Goal: Find contact information: Obtain details needed to contact an individual or organization

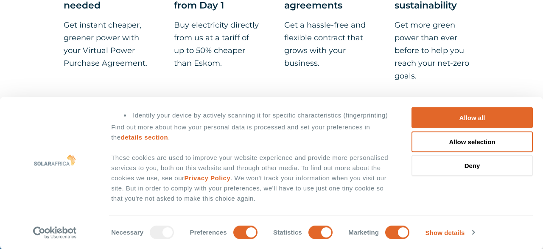
scroll to position [573, 0]
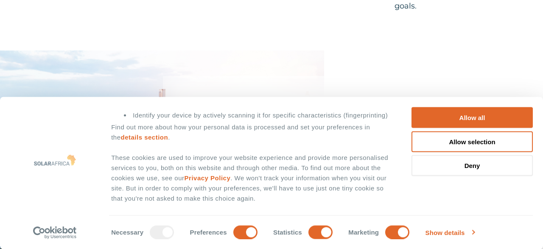
click at [454, 232] on link "Show details" at bounding box center [449, 232] width 49 height 13
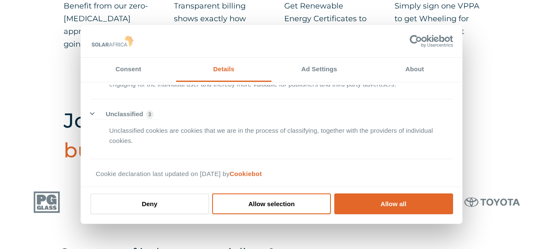
scroll to position [1014, 0]
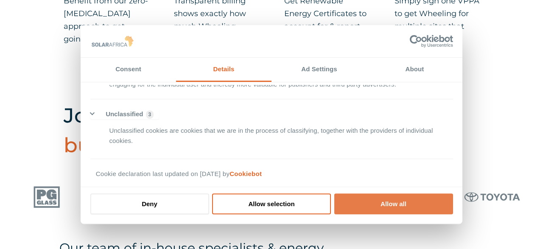
click at [390, 205] on button "Allow all" at bounding box center [393, 203] width 119 height 21
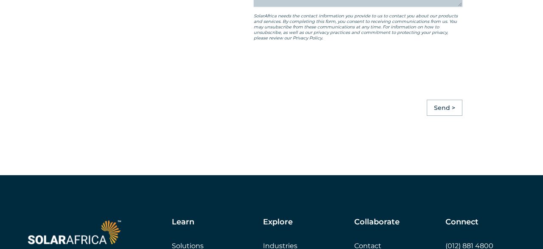
scroll to position [2027, 0]
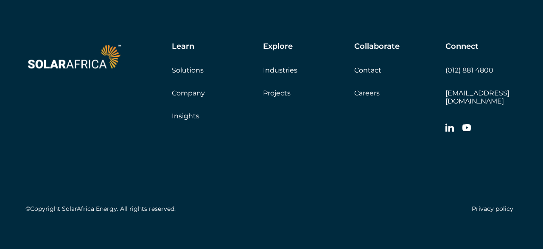
click at [372, 67] on link "Contact" at bounding box center [367, 70] width 27 height 8
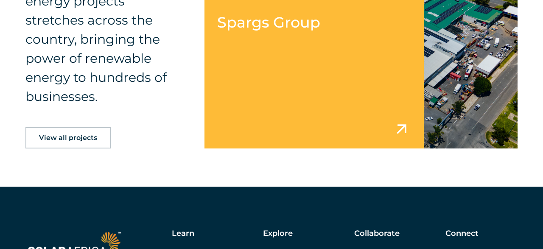
scroll to position [1423, 0]
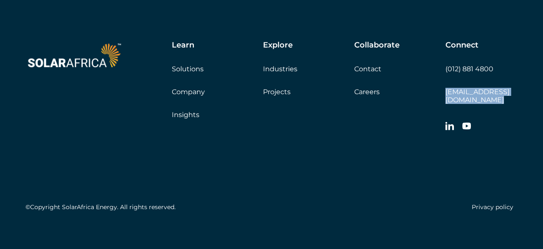
drag, startPoint x: 525, startPoint y: 92, endPoint x: 446, endPoint y: 94, distance: 79.7
click at [446, 94] on div "Learn Solutions Company Insights Explore Industries Projects Collaborate Contac…" at bounding box center [271, 127] width 543 height 259
copy div "[EMAIL_ADDRESS][DOMAIN_NAME]"
click at [45, 136] on div "©Copyright SolarAfrica Energy. All rights reserved. Privacy policy" at bounding box center [271, 175] width 492 height 79
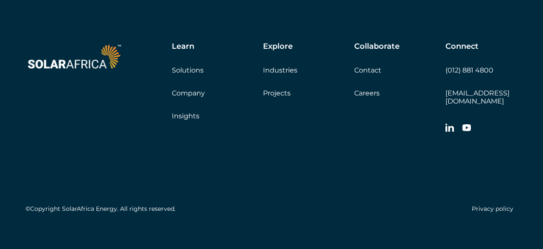
scroll to position [2027, 0]
